Goal: Task Accomplishment & Management: Use online tool/utility

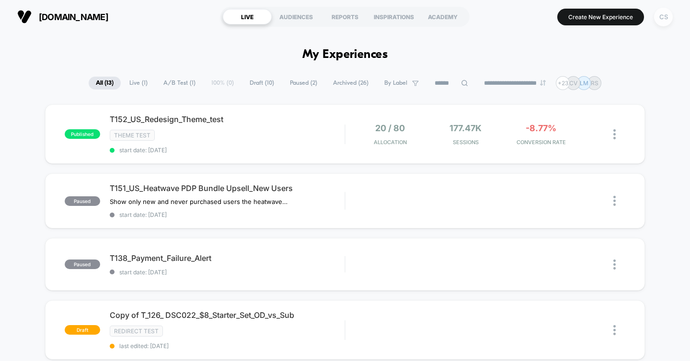
click at [665, 23] on div "CS" at bounding box center [663, 17] width 19 height 19
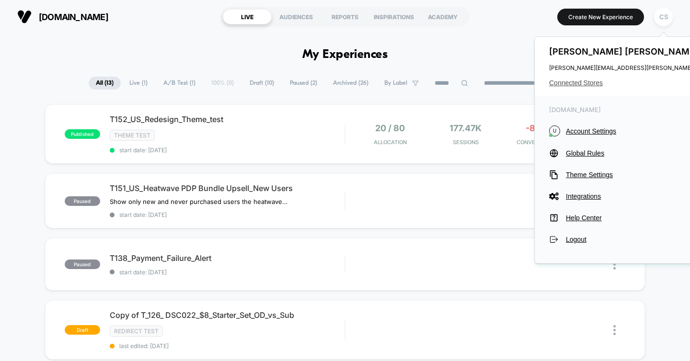
click at [590, 82] on span "Connected Stores" at bounding box center [644, 83] width 190 height 8
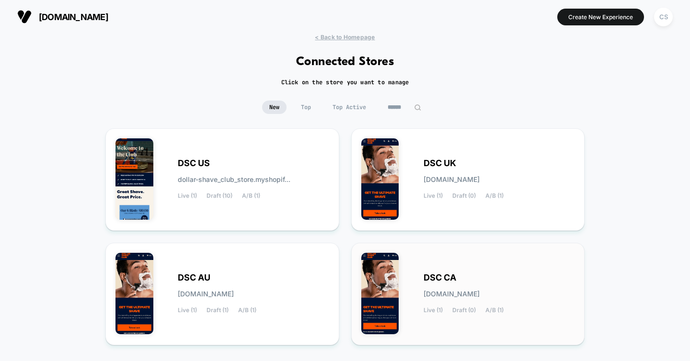
click at [525, 272] on div "DSC CA [DOMAIN_NAME] Live (1) Draft (0) A/B (1)" at bounding box center [468, 294] width 214 height 82
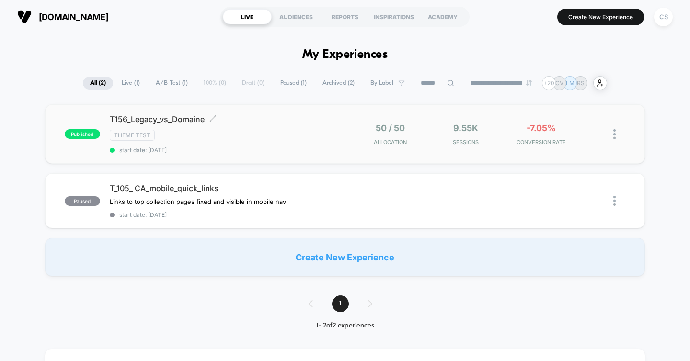
click at [282, 133] on div "Theme Test" at bounding box center [227, 135] width 235 height 11
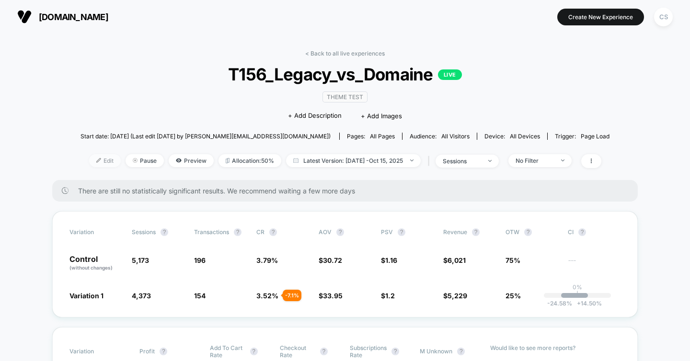
click at [97, 157] on span "Edit" at bounding box center [105, 160] width 32 height 13
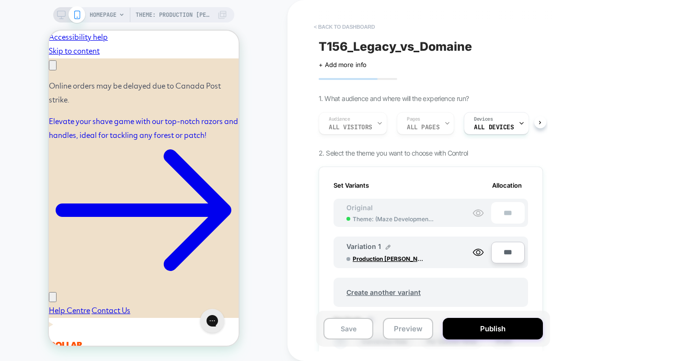
scroll to position [0, 148]
click at [354, 30] on button "< back to dashboard" at bounding box center [344, 26] width 70 height 15
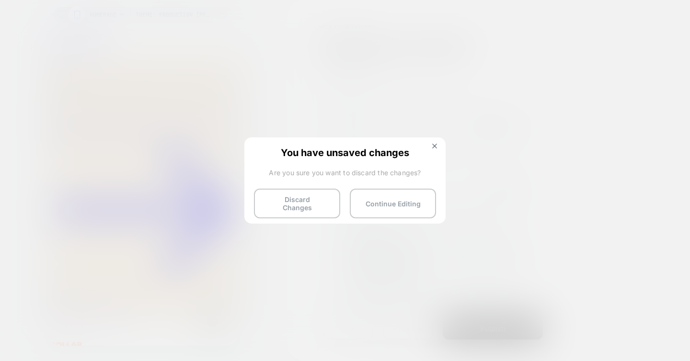
scroll to position [0, 0]
click at [319, 200] on button "Discard Changes" at bounding box center [297, 204] width 86 height 30
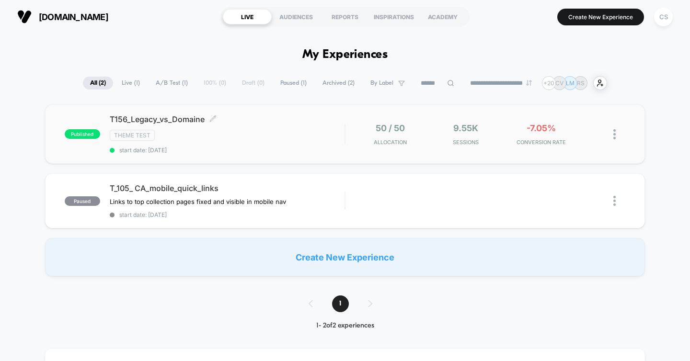
click at [279, 123] on span "T156_Legacy_vs_Domaine Click to edit experience details" at bounding box center [227, 119] width 235 height 10
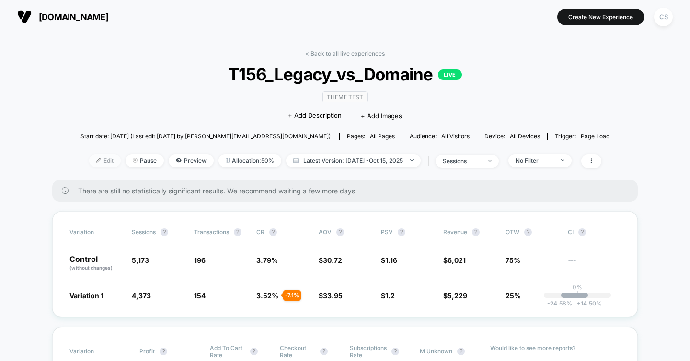
click at [107, 163] on span "Edit" at bounding box center [105, 160] width 32 height 13
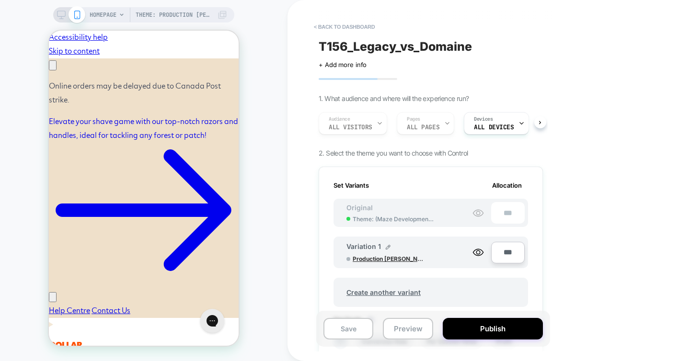
scroll to position [0, 148]
click at [385, 259] on span "Production [PERSON_NAME]" at bounding box center [388, 258] width 72 height 7
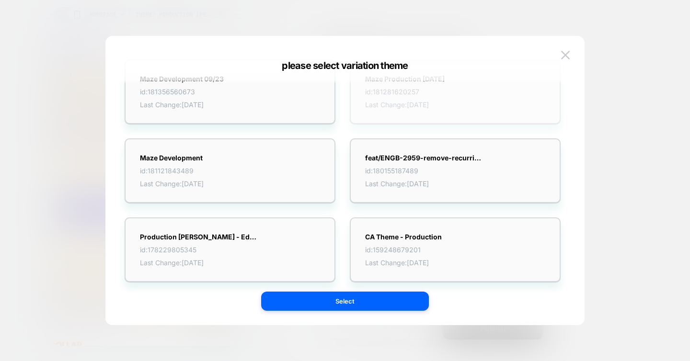
scroll to position [0, 0]
click at [571, 57] on button at bounding box center [565, 55] width 14 height 14
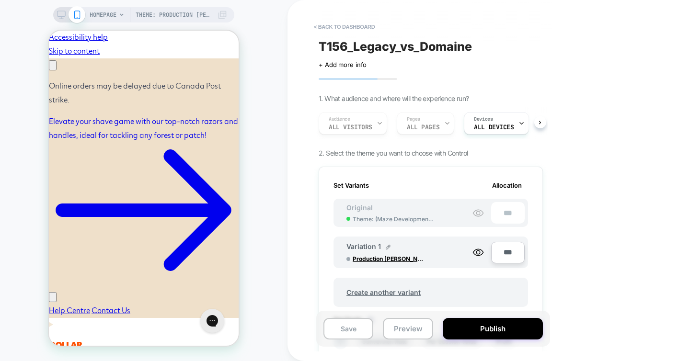
scroll to position [0, 148]
click at [365, 28] on button "< back to dashboard" at bounding box center [344, 26] width 70 height 15
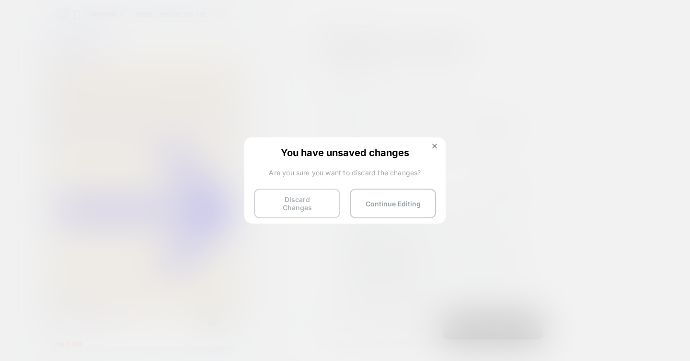
click at [286, 203] on button "Discard Changes" at bounding box center [297, 204] width 86 height 30
